Goal: Task Accomplishment & Management: Manage account settings

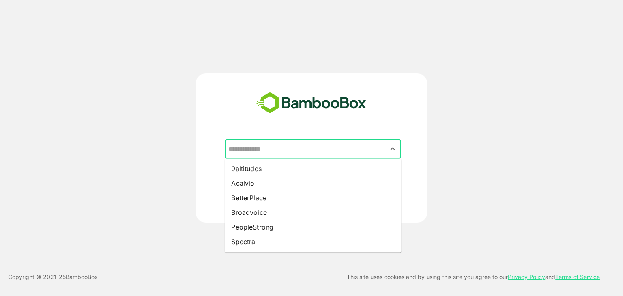
click at [272, 147] on input "text" at bounding box center [312, 148] width 173 height 15
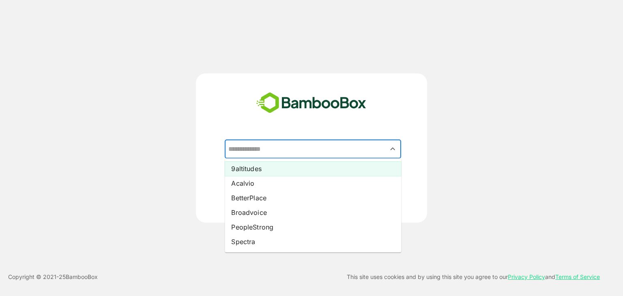
click at [254, 168] on li "9altitudes" at bounding box center [313, 168] width 176 height 15
type input "**********"
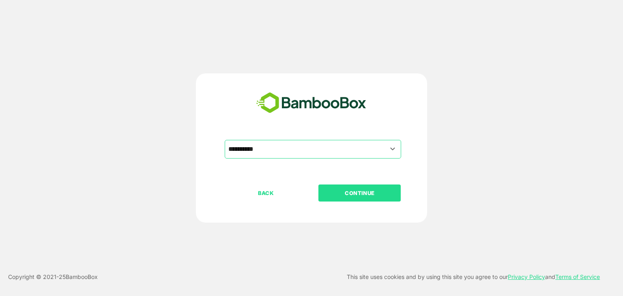
click at [341, 191] on p "CONTINUE" at bounding box center [359, 192] width 81 height 9
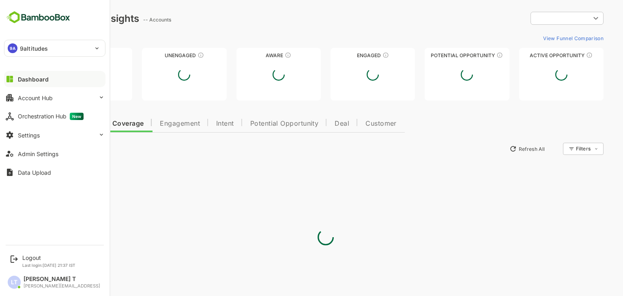
type input "**********"
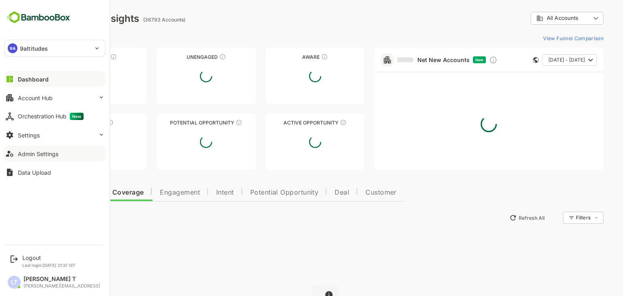
click at [32, 148] on button "Admin Settings" at bounding box center [54, 154] width 101 height 16
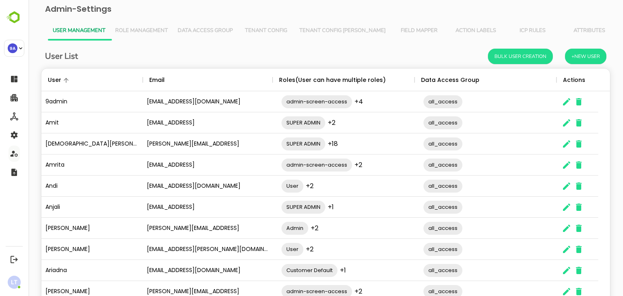
scroll to position [231, 556]
click at [319, 28] on span "Tenant Config [PERSON_NAME]" at bounding box center [342, 31] width 86 height 6
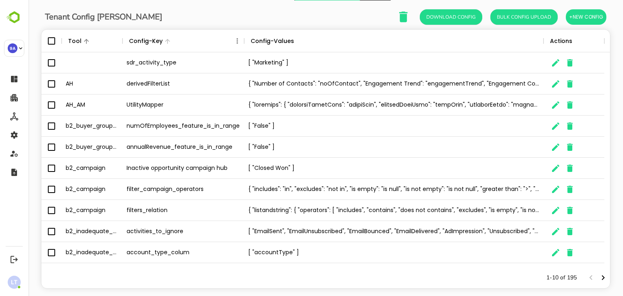
scroll to position [43, 0]
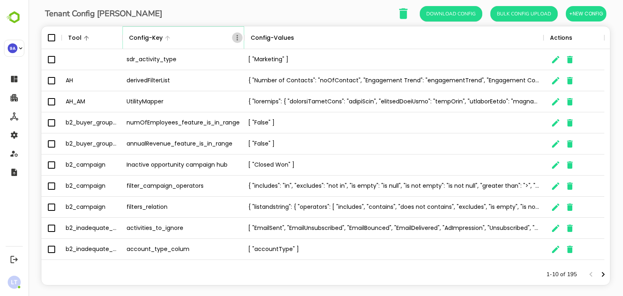
click at [237, 38] on icon "Menu" at bounding box center [237, 38] width 8 height 8
click at [227, 24] on div "Tenant Config Json Download Config Bulk Config Upload +New Config Tool Config-K…" at bounding box center [325, 145] width 569 height 280
click at [238, 38] on icon "Menu" at bounding box center [237, 38] width 8 height 8
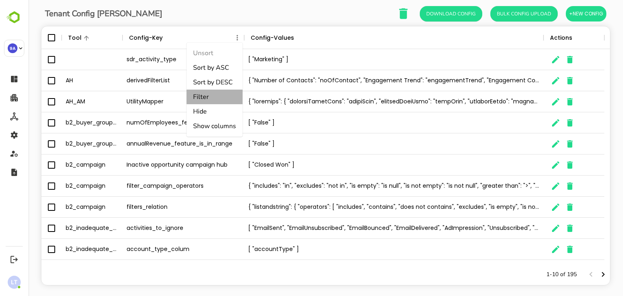
click at [206, 96] on li "Filter" at bounding box center [214, 97] width 56 height 15
select select "*********"
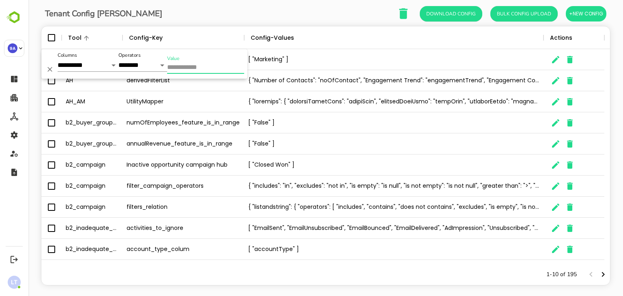
click at [201, 68] on input "Value" at bounding box center [205, 68] width 77 height 12
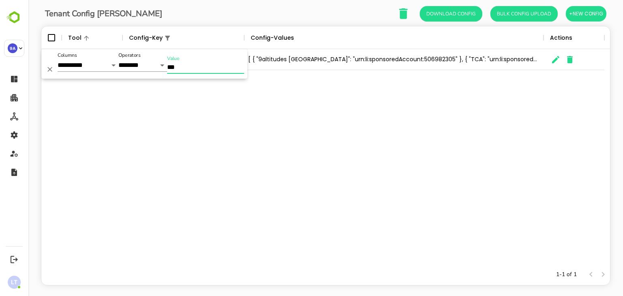
type input "***"
click at [551, 57] on icon "The User Data" at bounding box center [555, 60] width 10 height 10
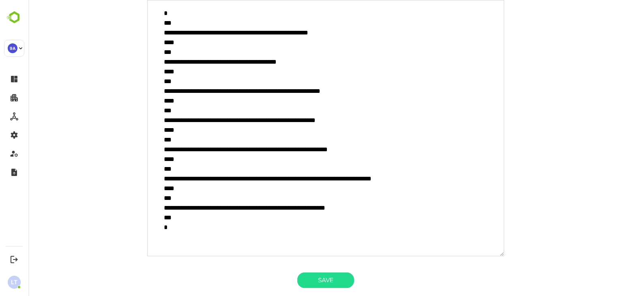
scroll to position [0, 0]
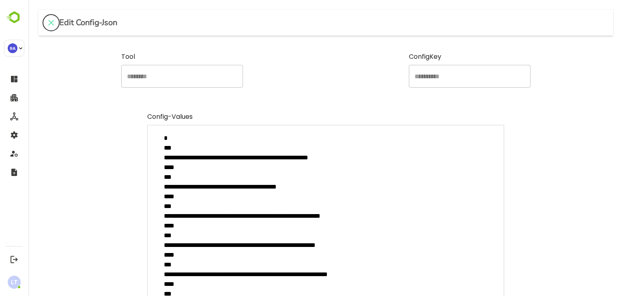
click at [48, 22] on icon "close" at bounding box center [51, 23] width 10 height 10
type textarea "*"
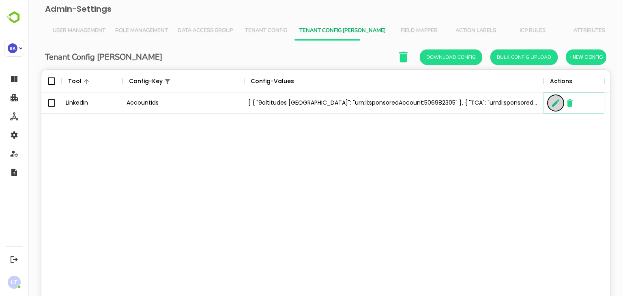
click at [549, 106] on button "The User Data" at bounding box center [555, 103] width 16 height 16
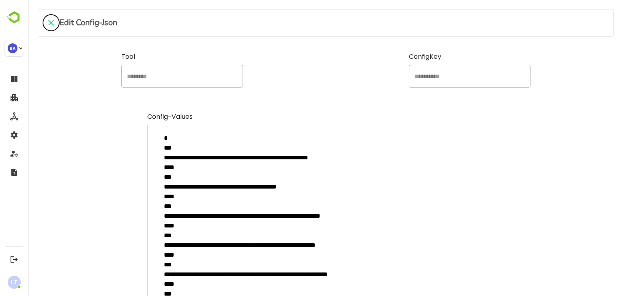
click at [52, 22] on icon "close" at bounding box center [51, 23] width 6 height 6
type textarea "*"
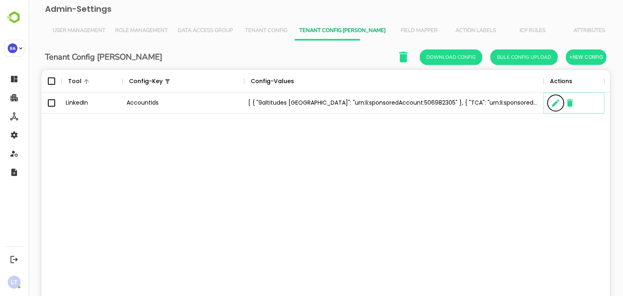
scroll to position [6, 6]
click at [550, 104] on icon "The User Data" at bounding box center [555, 103] width 10 height 10
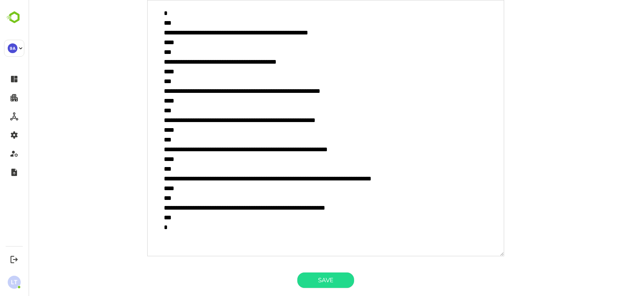
scroll to position [0, 0]
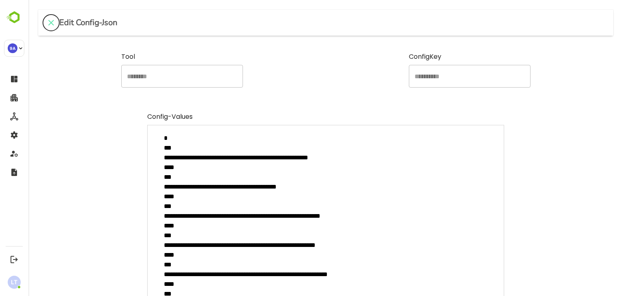
click at [56, 28] on button "close" at bounding box center [51, 23] width 16 height 16
type textarea "*"
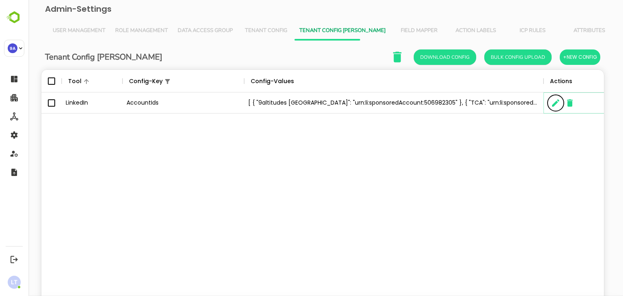
scroll to position [6, 6]
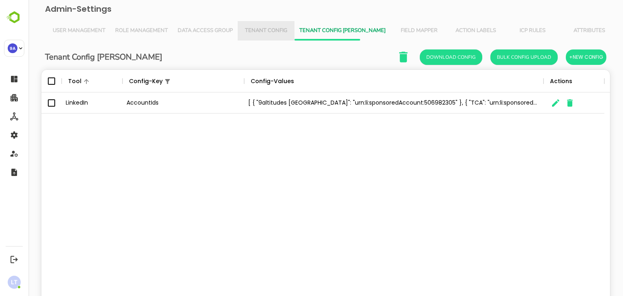
click at [277, 30] on span "Tenant Config" at bounding box center [265, 31] width 47 height 6
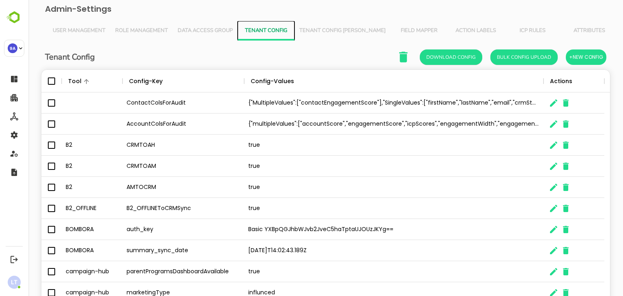
scroll to position [231, 556]
click at [324, 30] on span "Tenant Config [PERSON_NAME]" at bounding box center [342, 31] width 86 height 6
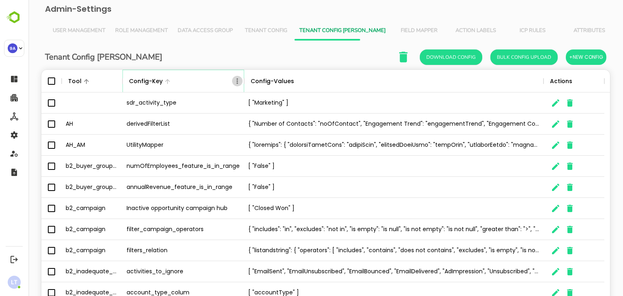
click at [234, 79] on icon "Menu" at bounding box center [237, 81] width 8 height 8
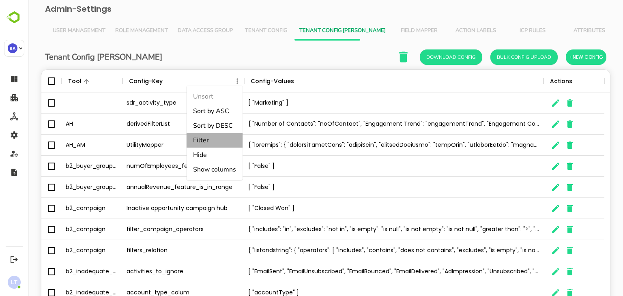
click at [199, 143] on li "Filter" at bounding box center [214, 140] width 56 height 15
select select "*********"
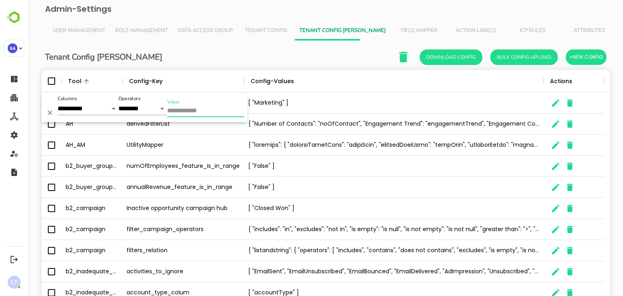
click at [199, 113] on input "Value" at bounding box center [205, 111] width 77 height 12
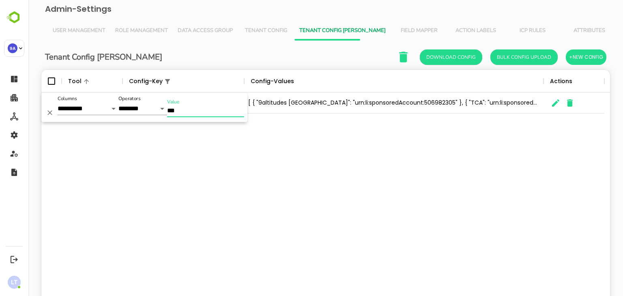
type input "***"
click at [553, 103] on icon "The User Data" at bounding box center [555, 103] width 10 height 10
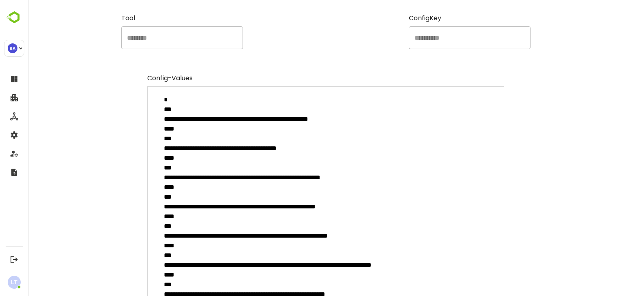
scroll to position [0, 0]
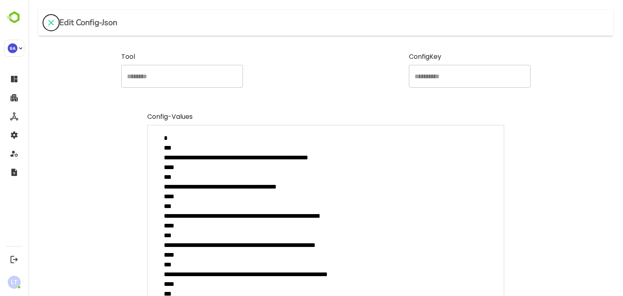
click at [49, 26] on icon "close" at bounding box center [51, 23] width 10 height 10
type textarea "*"
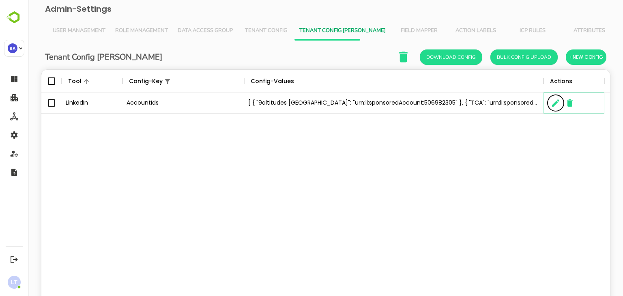
scroll to position [6, 6]
click at [73, 28] on span "User Management" at bounding box center [79, 31] width 53 height 6
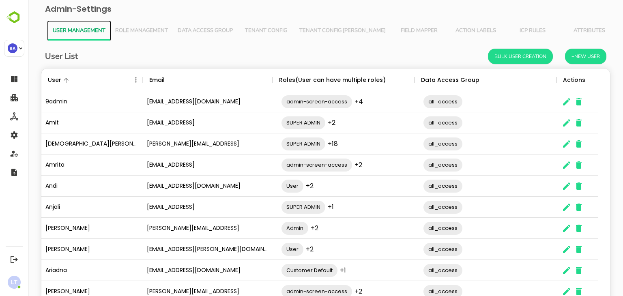
scroll to position [231, 556]
click at [135, 79] on icon "Menu" at bounding box center [135, 79] width 1 height 5
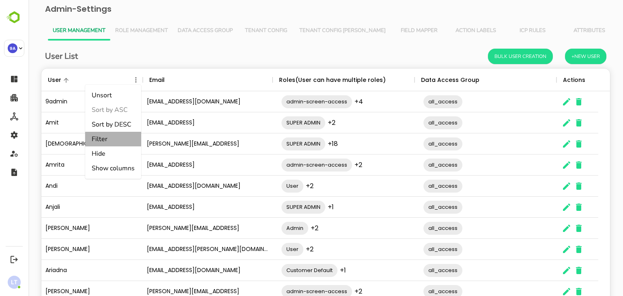
click at [104, 138] on li "Filter" at bounding box center [113, 139] width 56 height 15
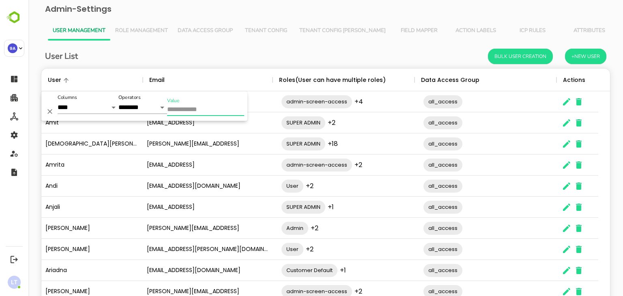
click at [182, 112] on input "Value" at bounding box center [205, 110] width 77 height 12
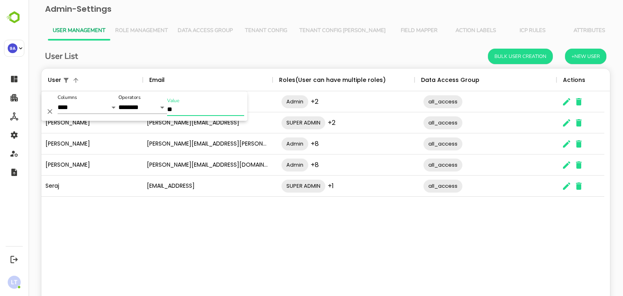
type input "**"
click at [567, 146] on icon "The User Data" at bounding box center [566, 144] width 10 height 10
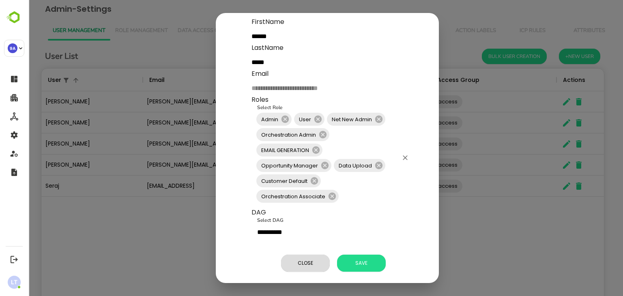
scroll to position [47, 0]
click at [323, 131] on icon at bounding box center [322, 134] width 7 height 7
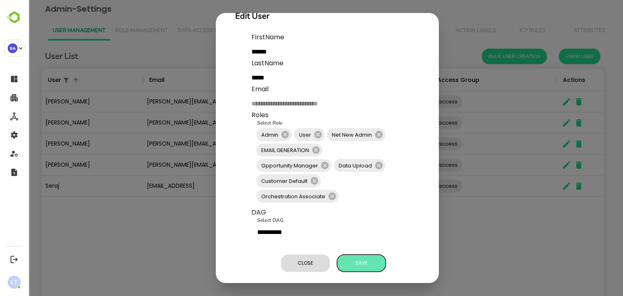
click at [351, 258] on span "Save" at bounding box center [361, 263] width 41 height 11
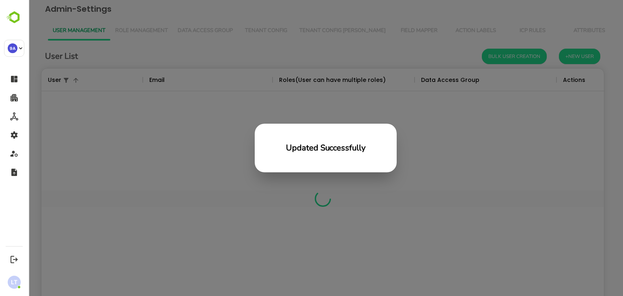
scroll to position [231, 556]
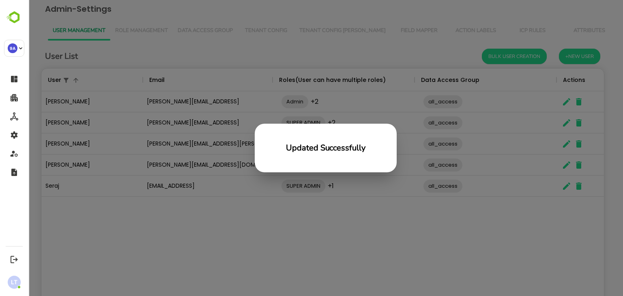
click at [263, 226] on div "Updated Successfully" at bounding box center [325, 148] width 594 height 296
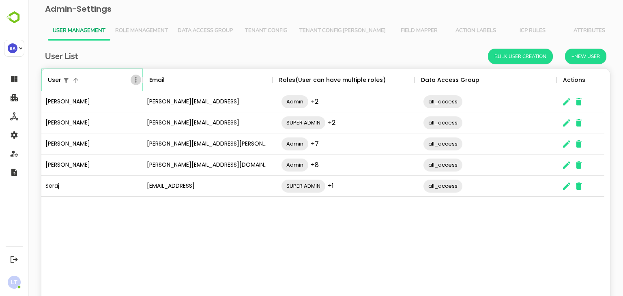
click at [136, 77] on icon "Menu" at bounding box center [136, 80] width 8 height 8
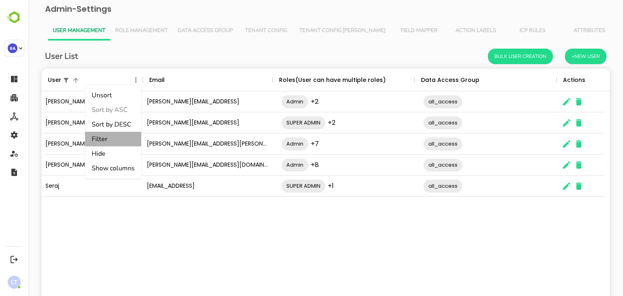
click at [105, 136] on li "Filter" at bounding box center [113, 139] width 56 height 15
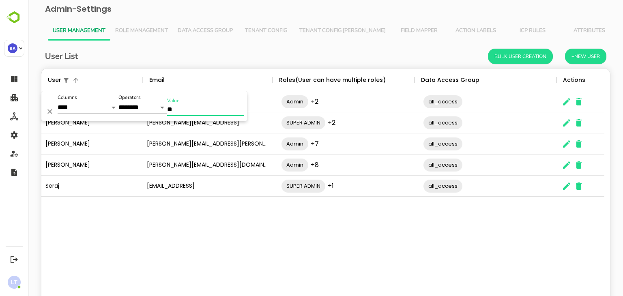
click at [174, 107] on input "**" at bounding box center [205, 110] width 77 height 12
type input "*"
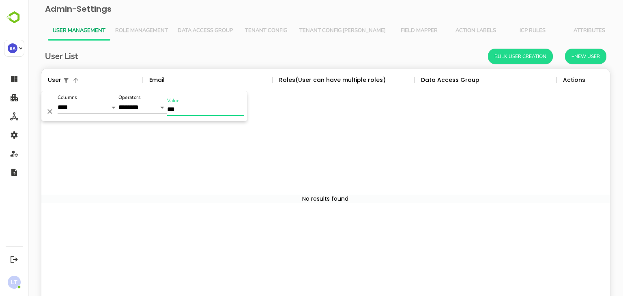
type input "***"
click at [55, 109] on div "**********" at bounding box center [144, 106] width 206 height 30
click at [49, 111] on icon "Delete" at bounding box center [50, 111] width 8 height 8
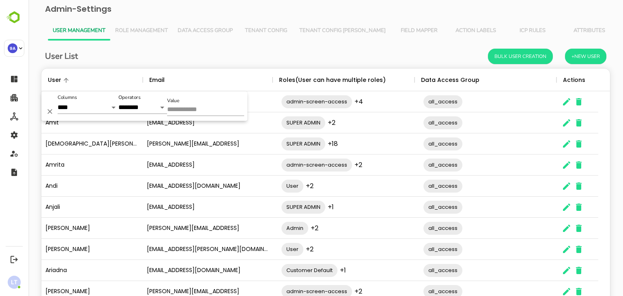
click at [184, 53] on div "User List Bulk User Creation +New User" at bounding box center [325, 56] width 561 height 15
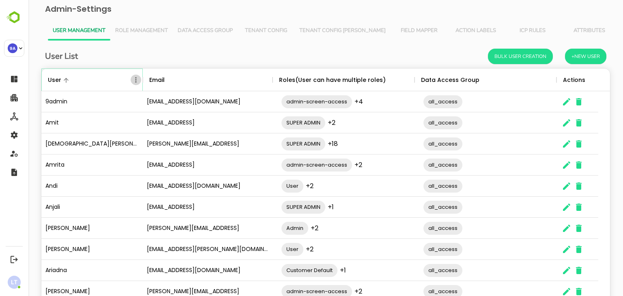
click at [135, 82] on icon "Menu" at bounding box center [136, 80] width 8 height 8
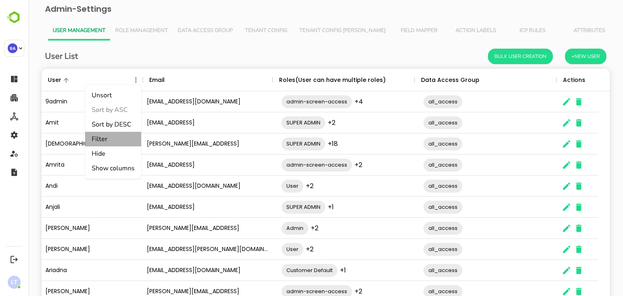
click at [125, 139] on li "Filter" at bounding box center [113, 139] width 56 height 15
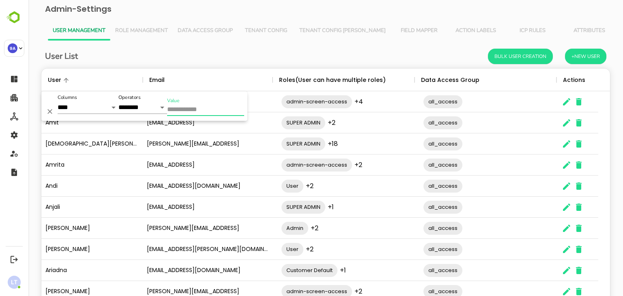
click at [188, 114] on input "Value" at bounding box center [205, 110] width 77 height 12
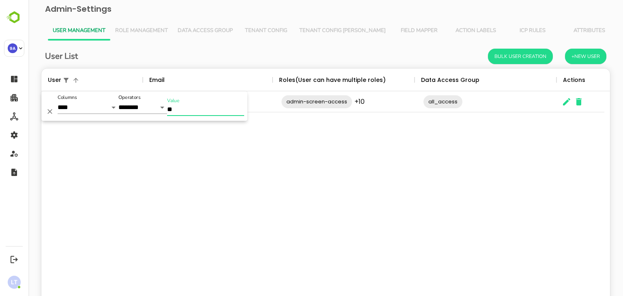
type input "**"
click at [221, 144] on div "Maxime [EMAIL_ADDRESS][DOMAIN_NAME] admin-screen-access +10 ​ all_access ​" at bounding box center [325, 198] width 568 height 215
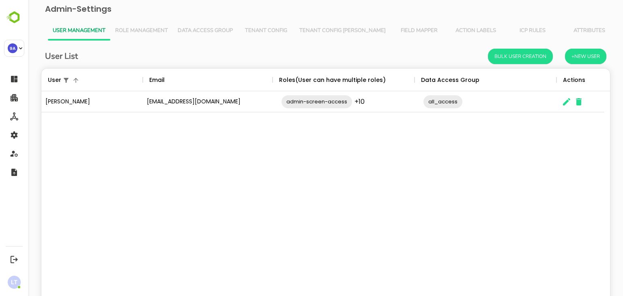
click at [120, 51] on div "User List Bulk User Creation +New User" at bounding box center [325, 56] width 561 height 15
click at [133, 80] on icon "Menu" at bounding box center [136, 80] width 8 height 8
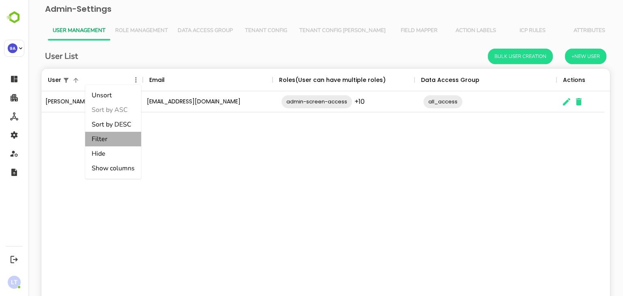
click at [118, 135] on li "Filter" at bounding box center [113, 139] width 56 height 15
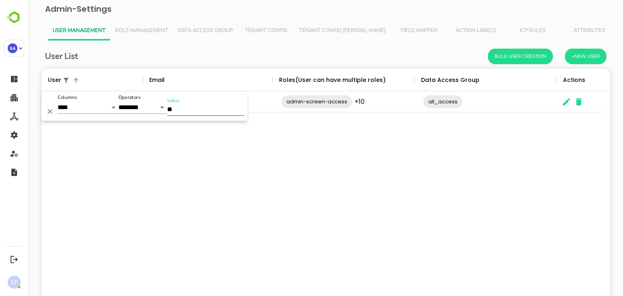
click at [182, 111] on input "**" at bounding box center [205, 110] width 77 height 12
type input "*"
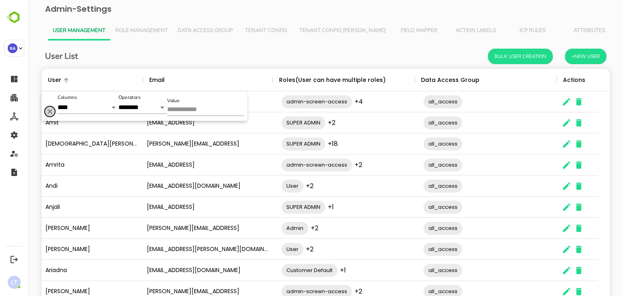
click at [49, 115] on icon "Delete" at bounding box center [50, 111] width 8 height 8
click at [175, 56] on div "User List Bulk User Creation +New User" at bounding box center [325, 56] width 561 height 15
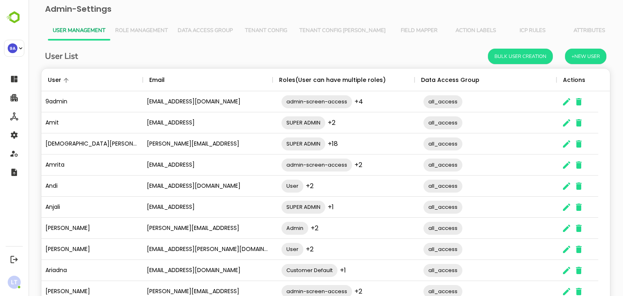
scroll to position [52, 0]
